Goal: Find specific page/section: Find specific page/section

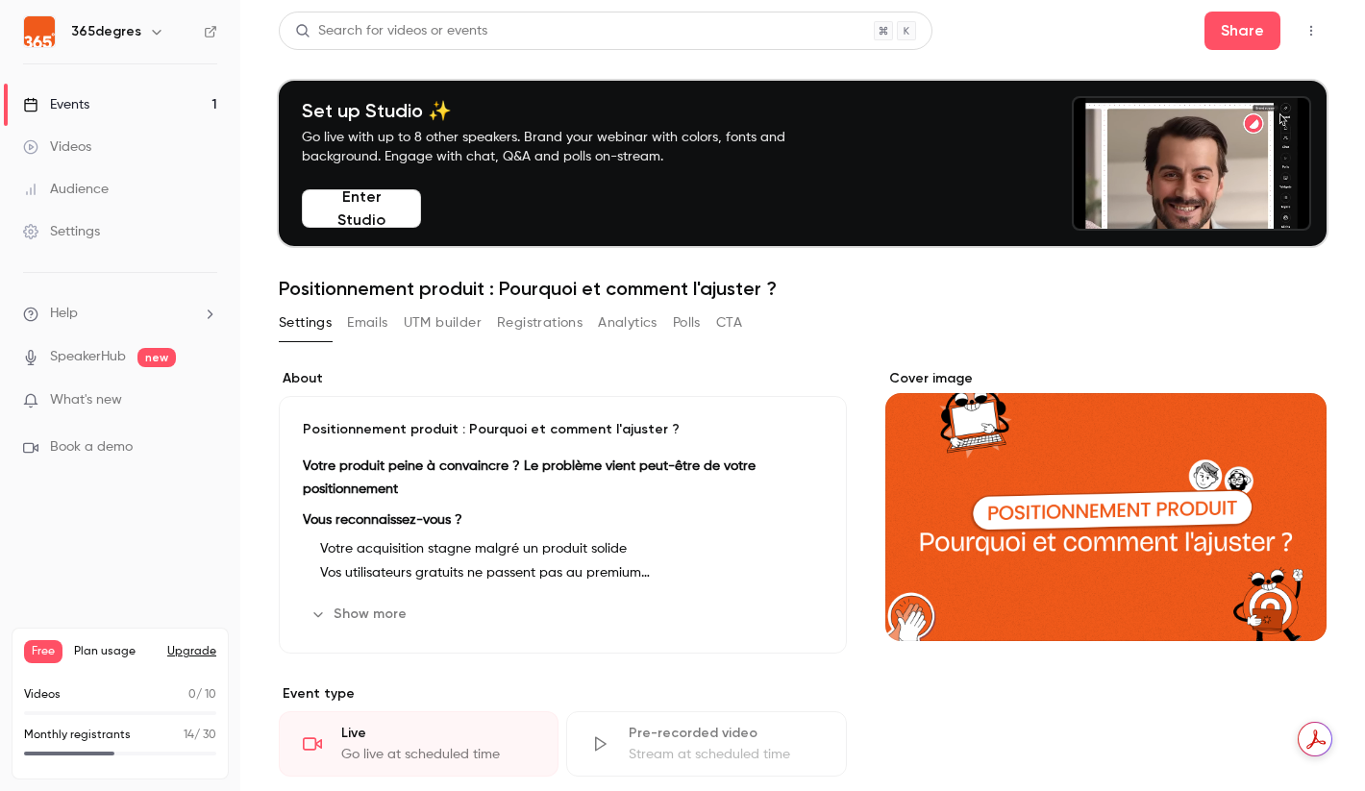
click at [86, 732] on p "Monthly registrants" at bounding box center [77, 735] width 107 height 17
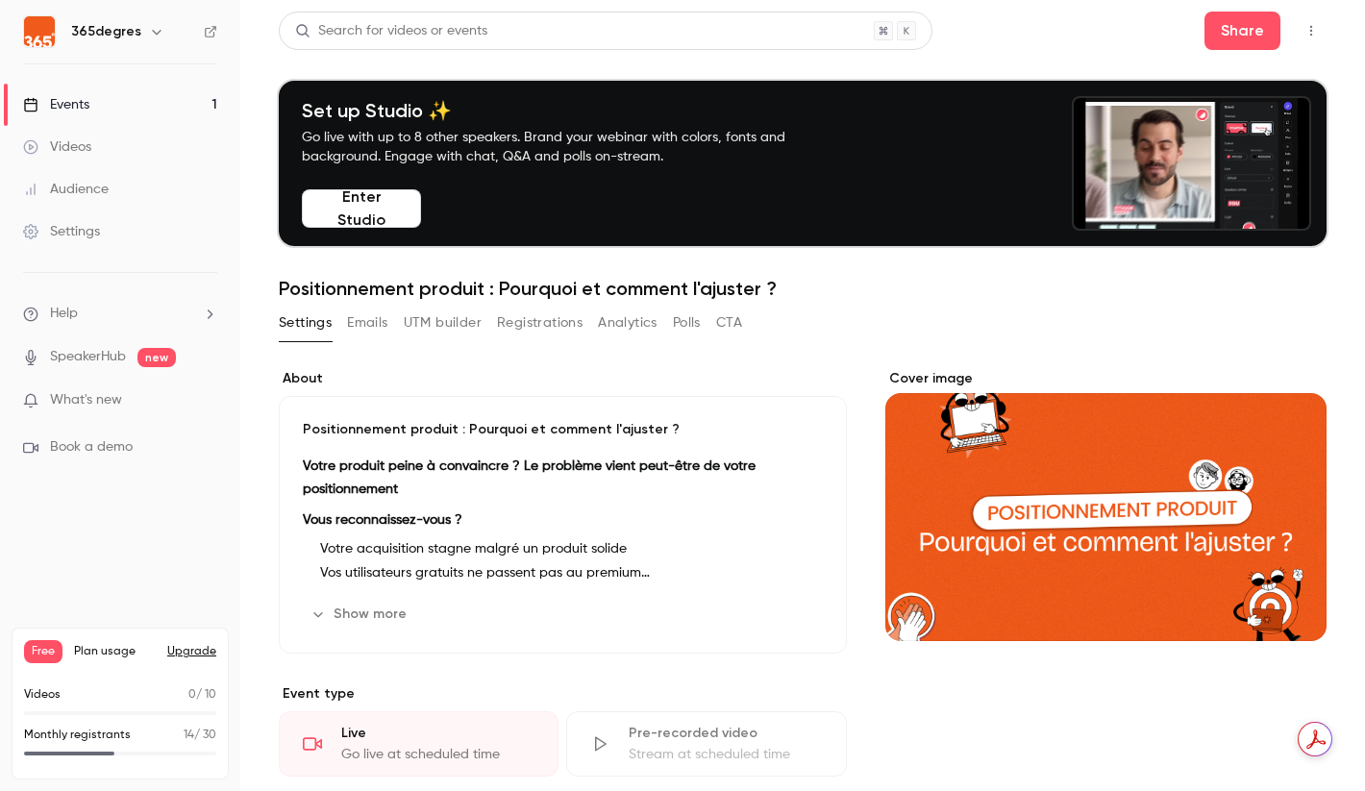
click at [173, 734] on div "Monthly registrants 14 / 30" at bounding box center [120, 735] width 192 height 17
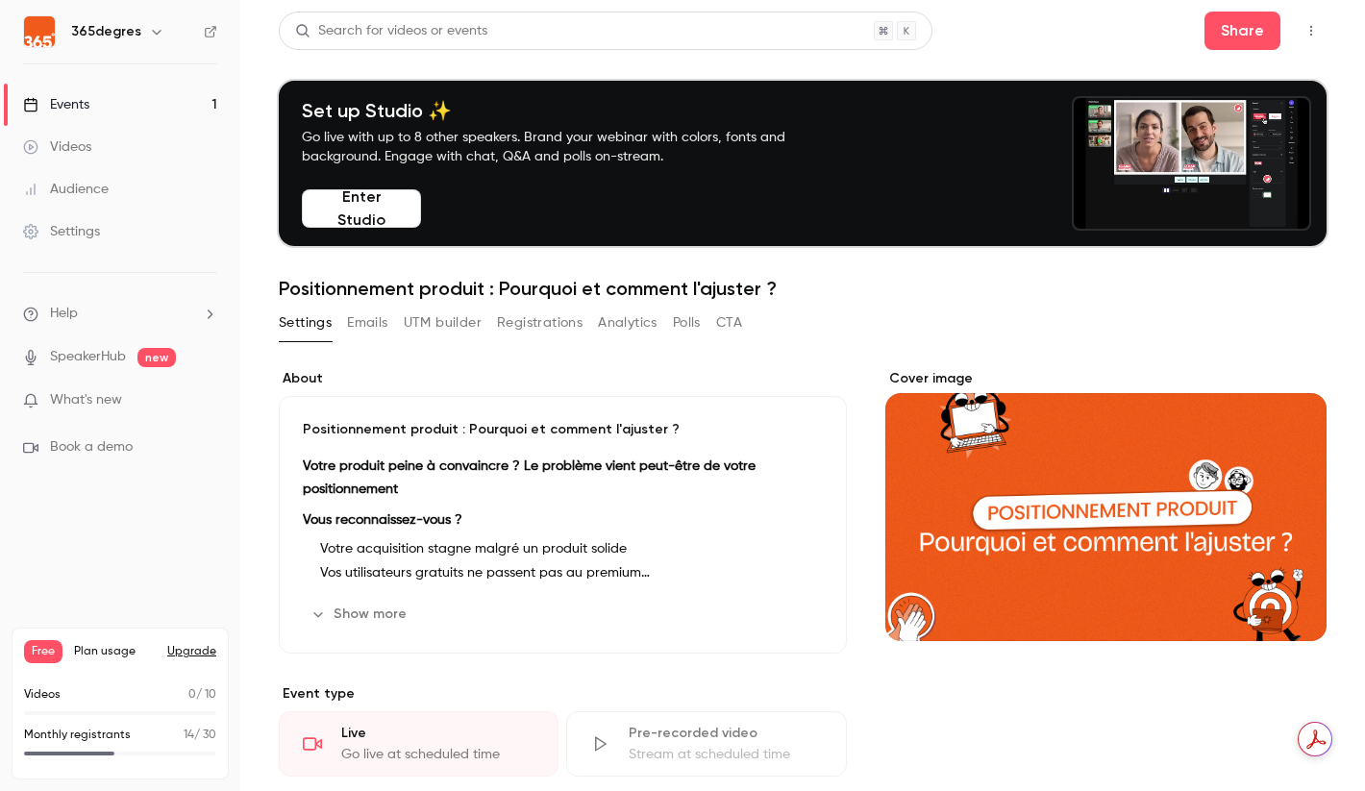
click at [67, 108] on div "Events" at bounding box center [56, 104] width 66 height 19
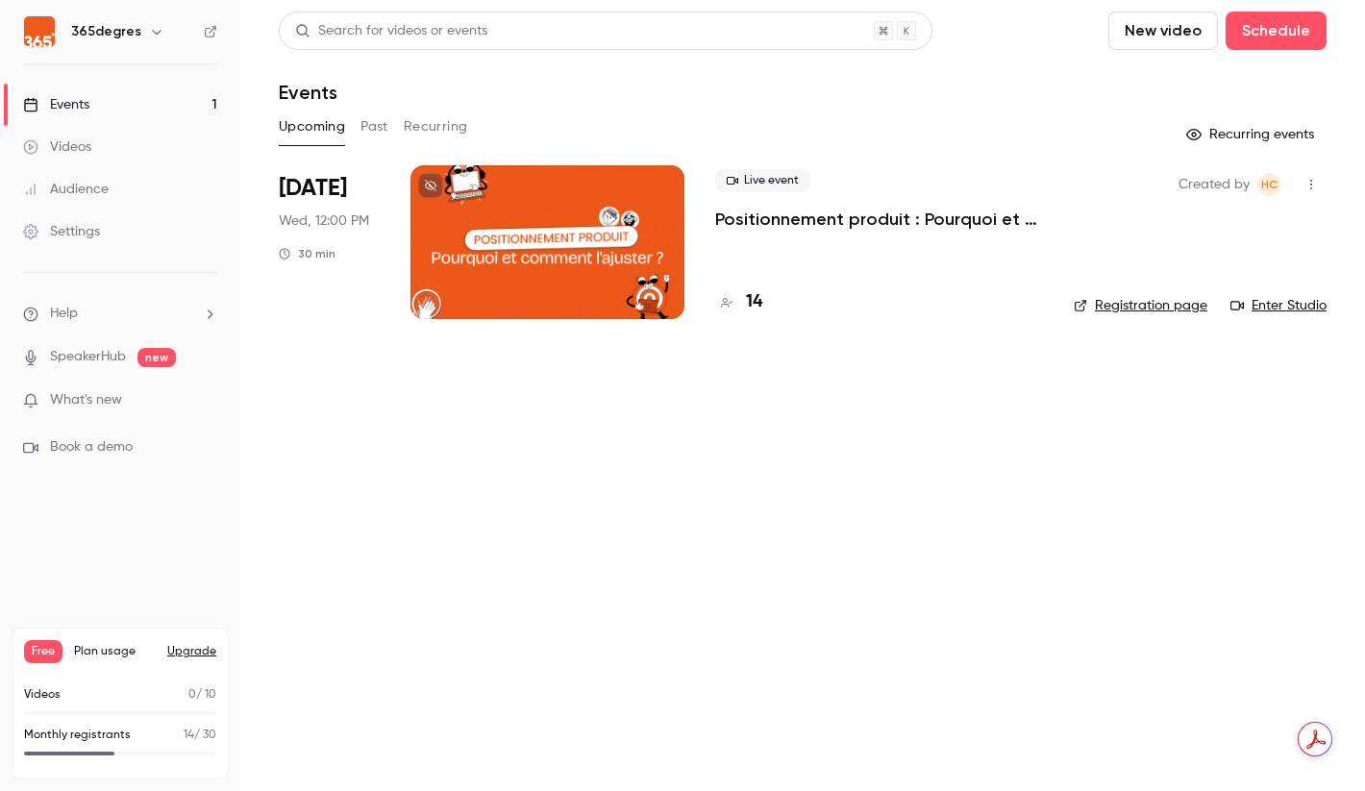
click at [757, 299] on h4 "14" at bounding box center [754, 302] width 16 height 26
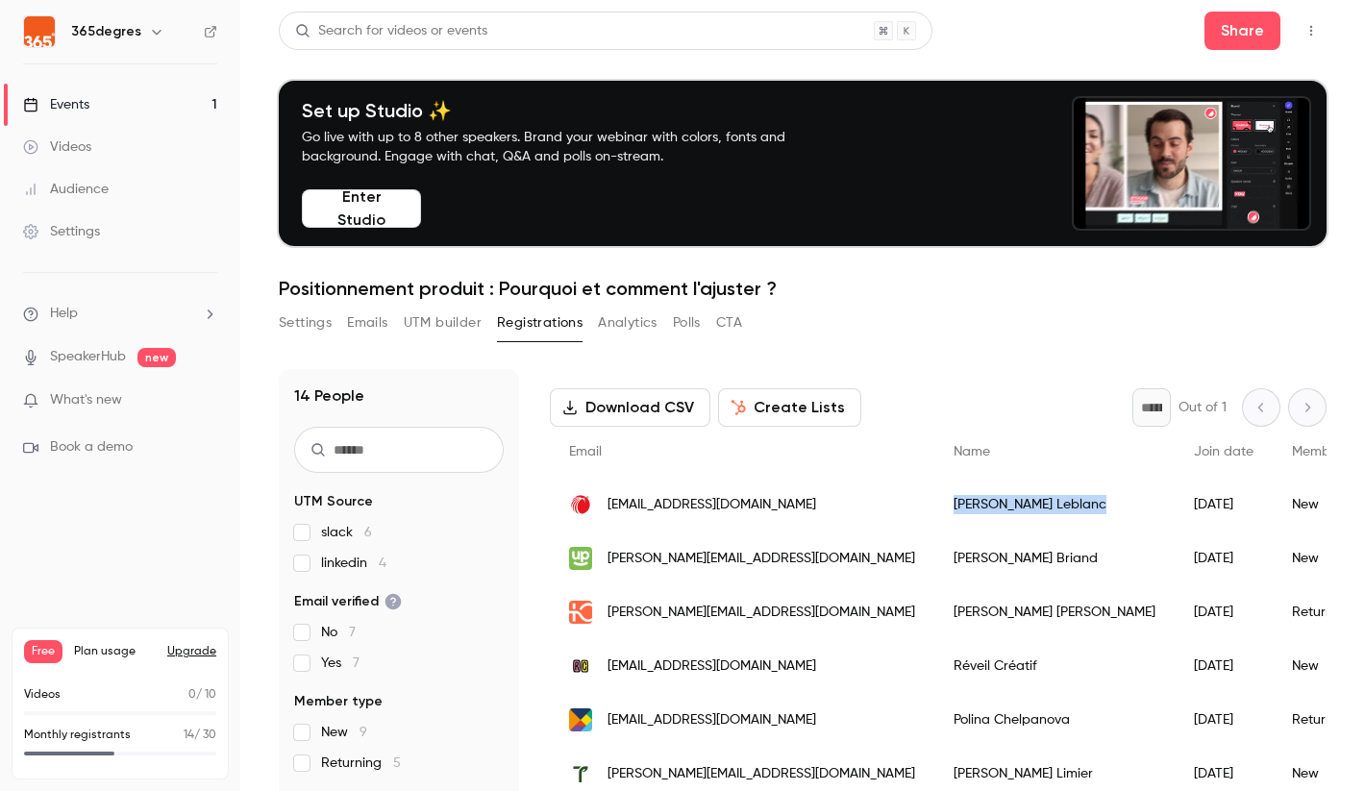
drag, startPoint x: 1009, startPoint y: 501, endPoint x: 867, endPoint y: 511, distance: 142.7
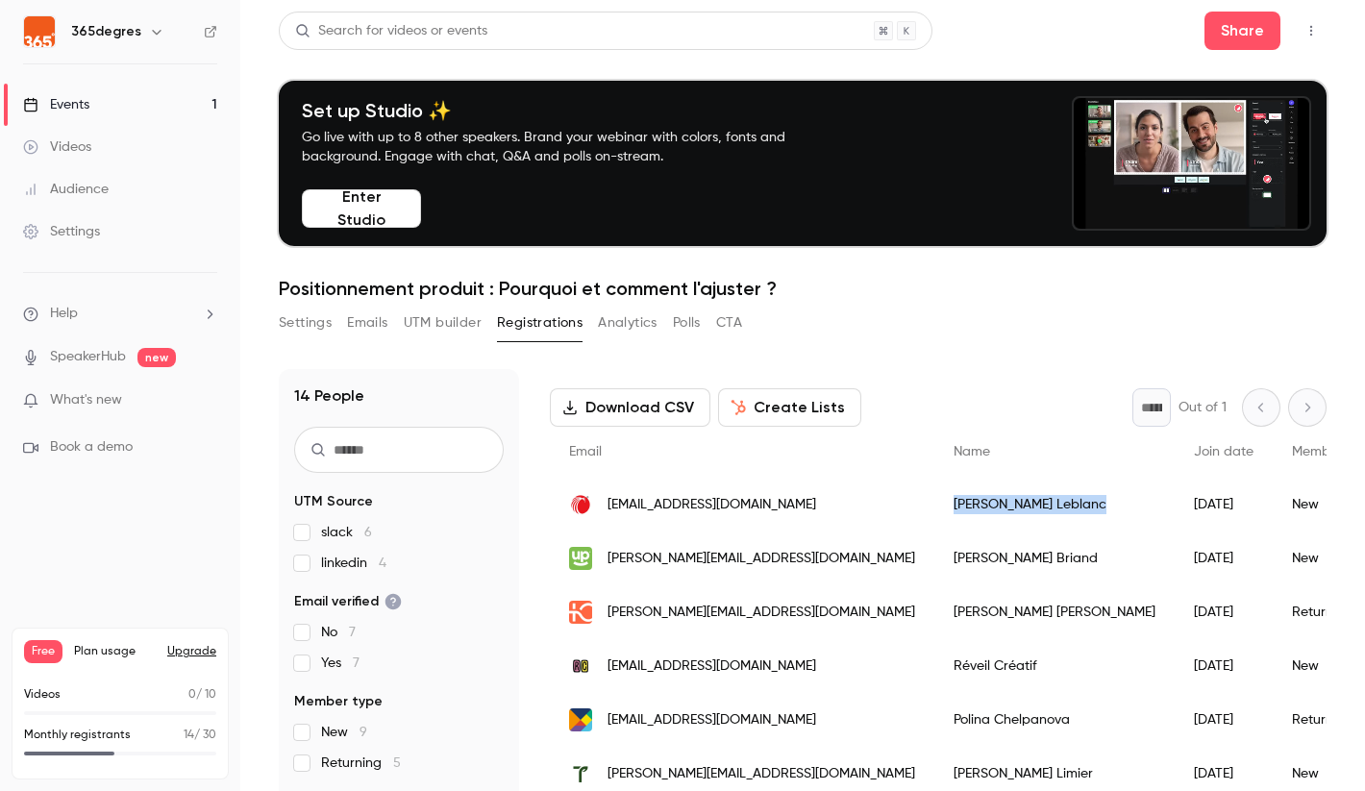
click at [934, 511] on div "[PERSON_NAME]" at bounding box center [1054, 505] width 240 height 54
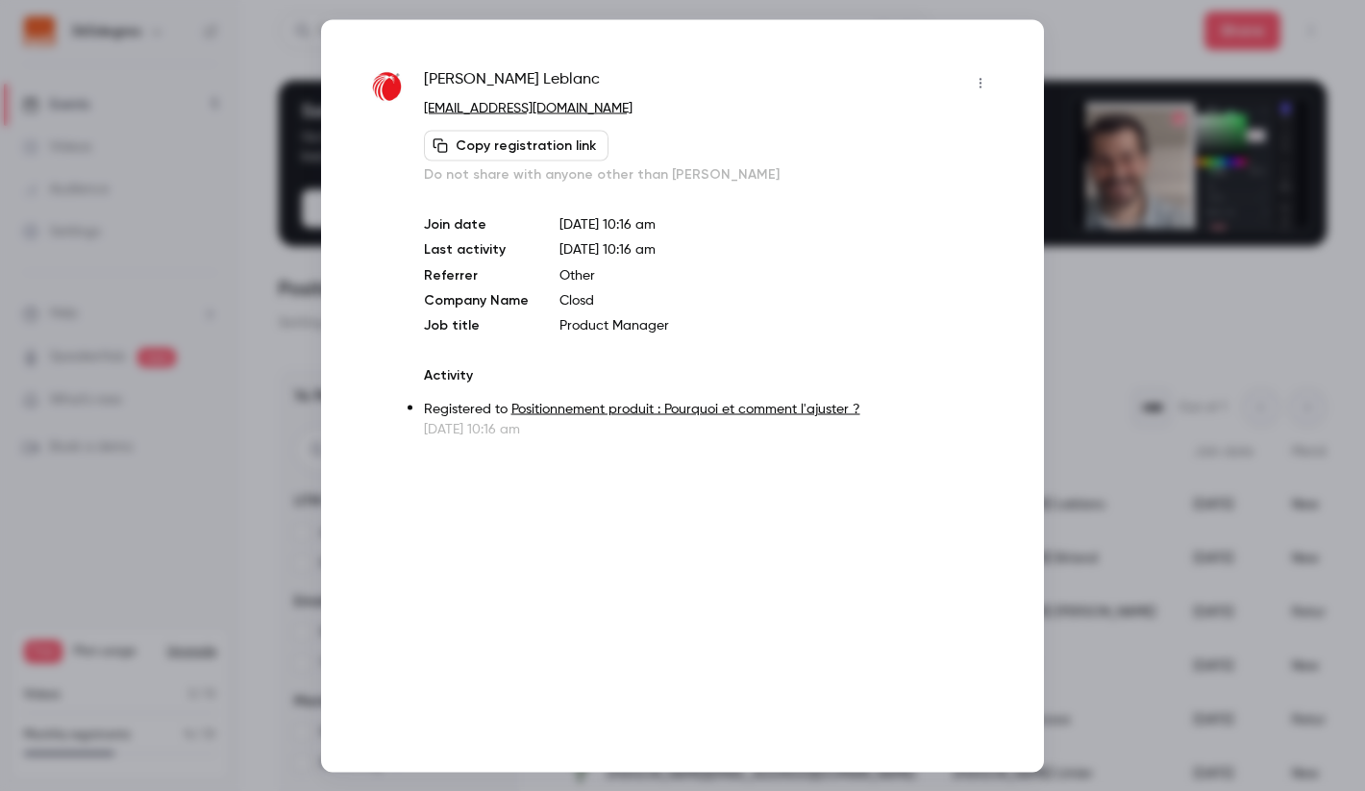
click at [269, 45] on div at bounding box center [682, 395] width 1365 height 791
